Goal: Check status

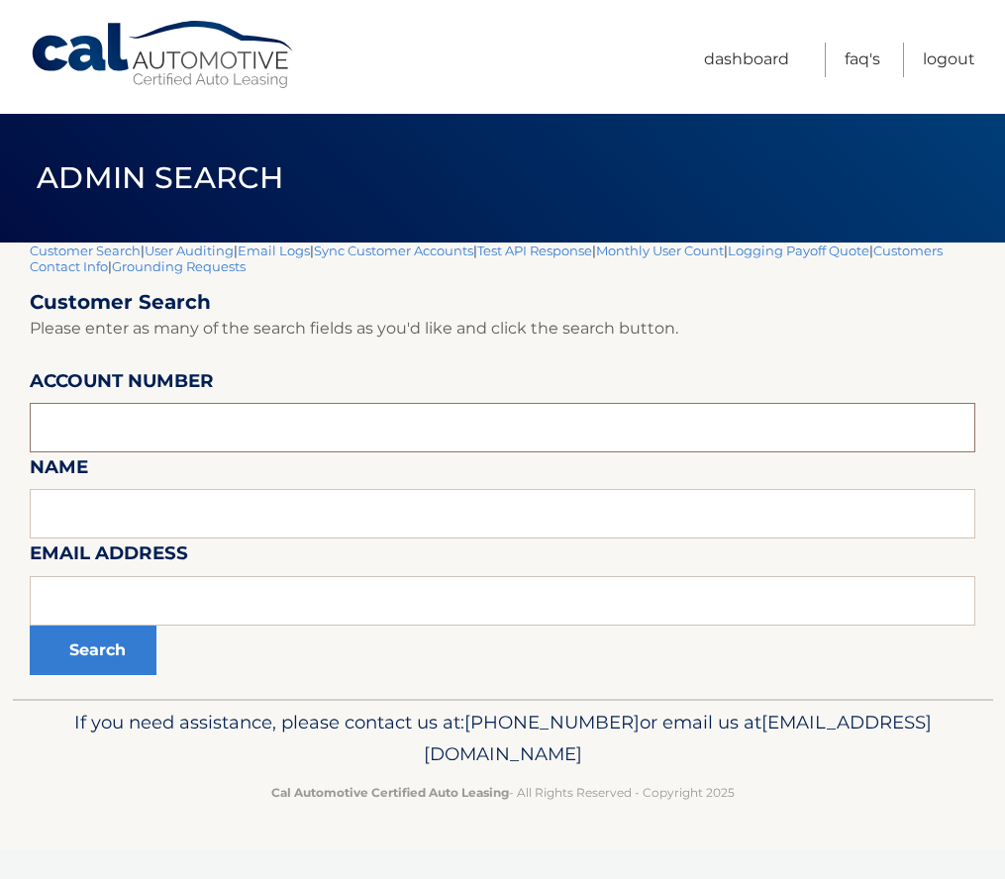
click at [193, 419] on input "text" at bounding box center [503, 428] width 946 height 50
paste input "44455969501"
type input "44455969501"
click at [139, 649] on button "Search" at bounding box center [93, 651] width 127 height 50
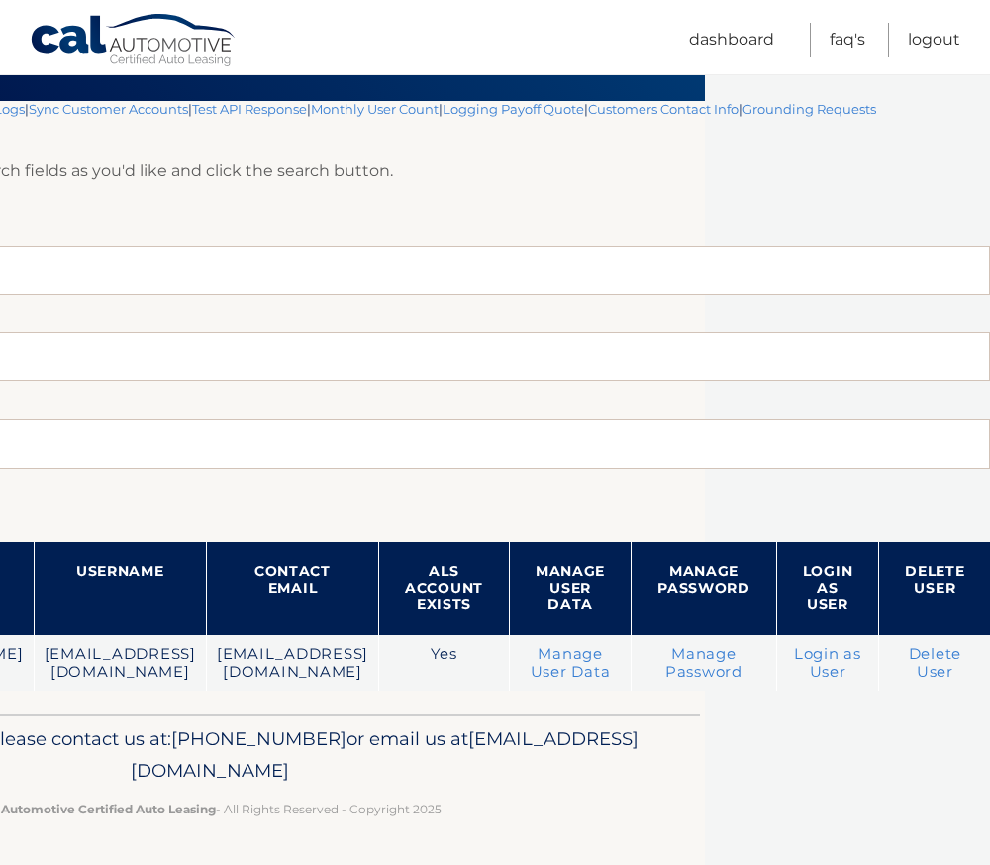
scroll to position [159, 343]
